Goal: Transaction & Acquisition: Obtain resource

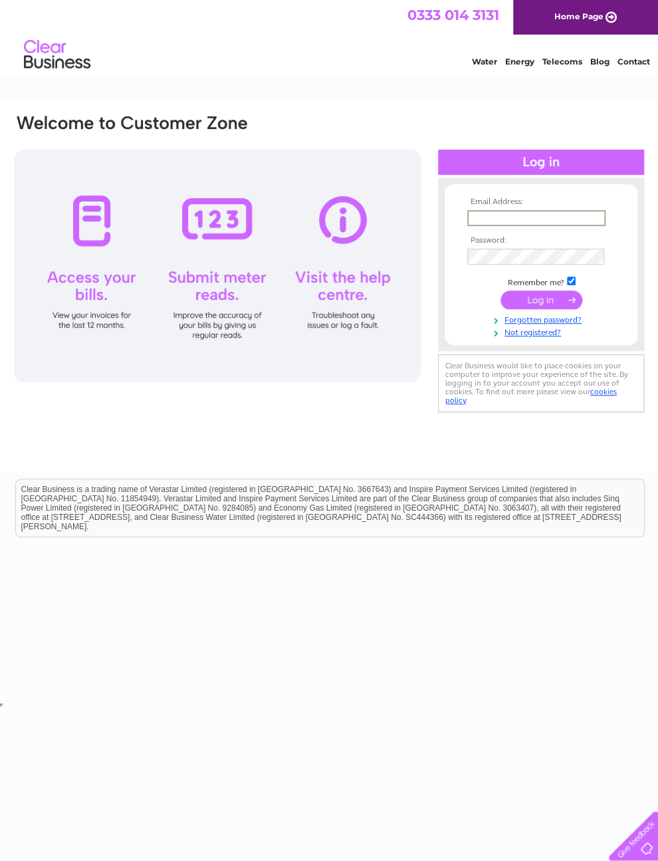
type input "[EMAIL_ADDRESS][DOMAIN_NAME]"
click at [541, 305] on input "submit" at bounding box center [542, 300] width 82 height 19
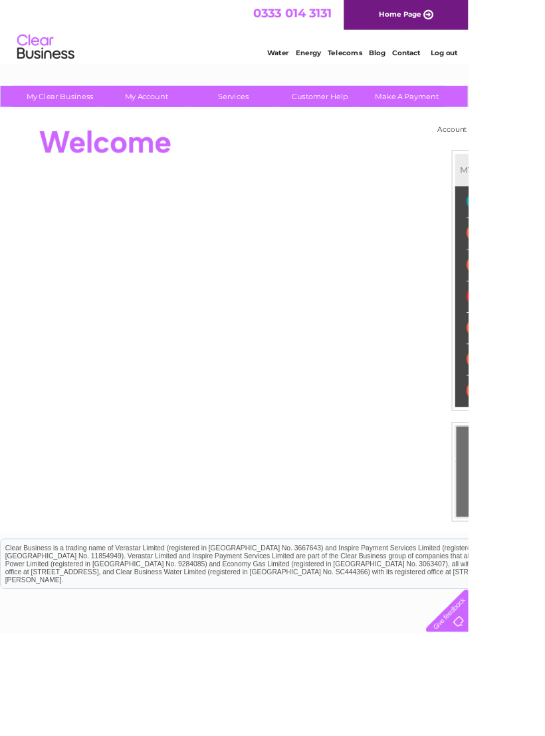
scroll to position [0, 11]
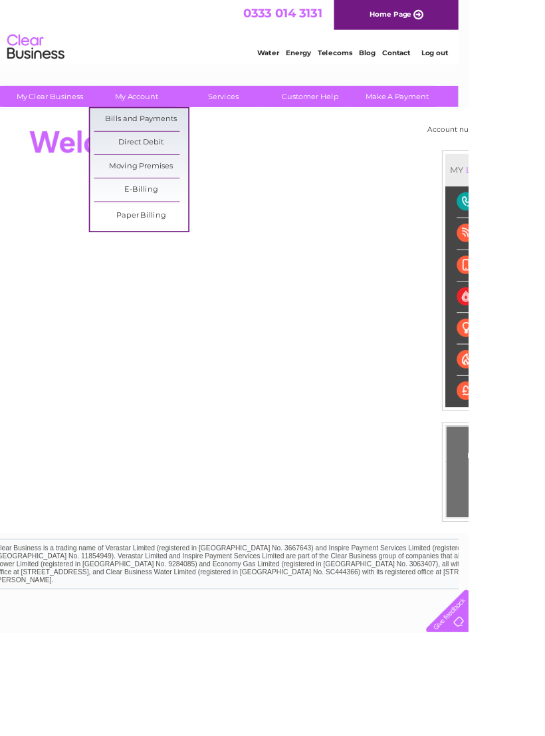
click at [131, 142] on link "Bills and Payments" at bounding box center [165, 139] width 110 height 27
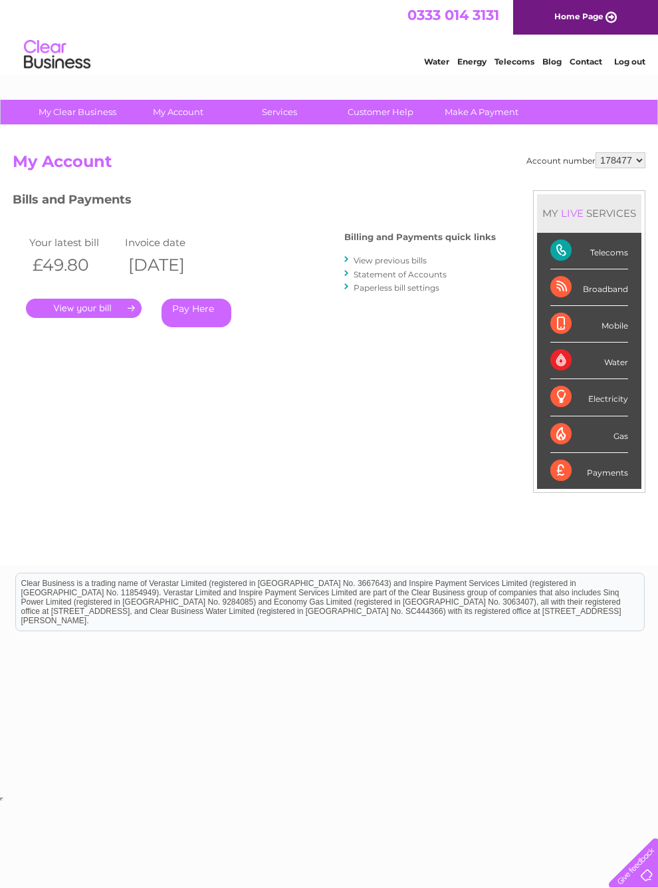
click at [75, 314] on link "." at bounding box center [84, 308] width 116 height 19
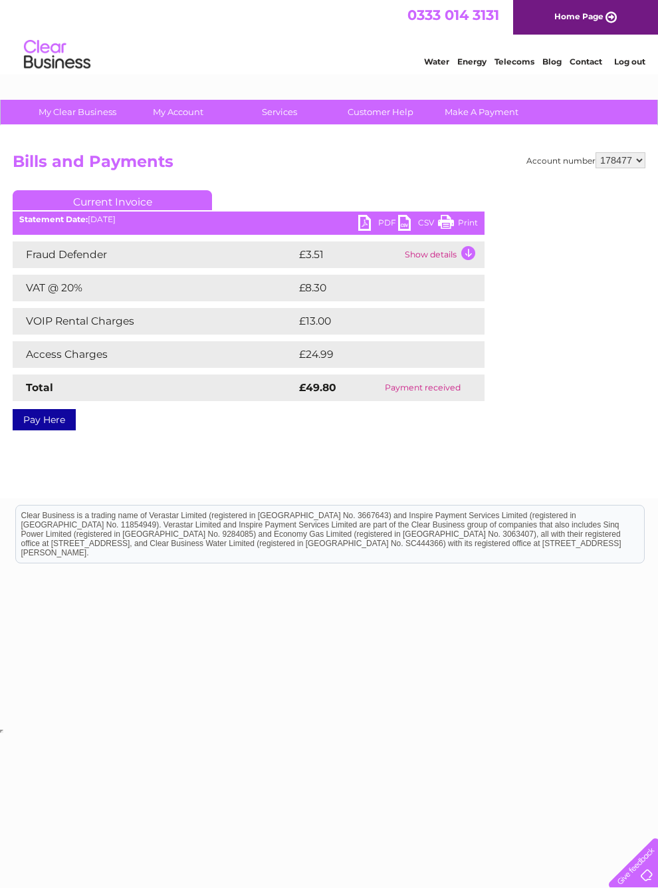
click at [372, 225] on link "PDF" at bounding box center [378, 224] width 40 height 19
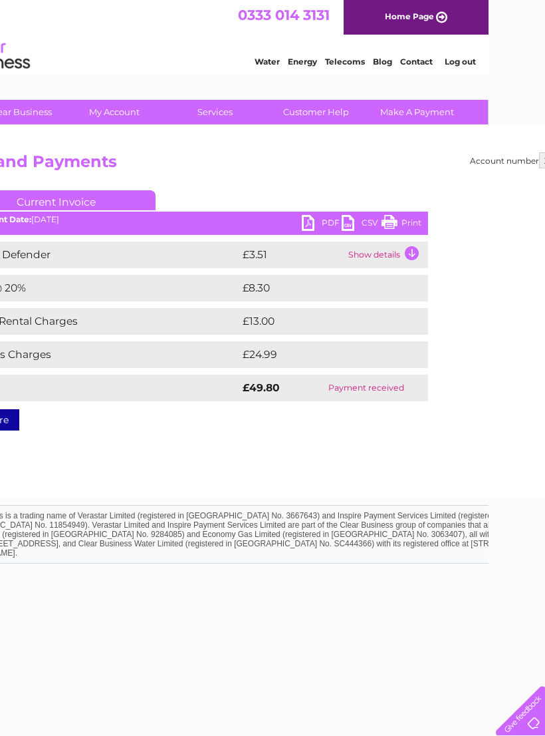
click at [458, 61] on link "Log out" at bounding box center [460, 62] width 31 height 10
